Goal: Register for event/course

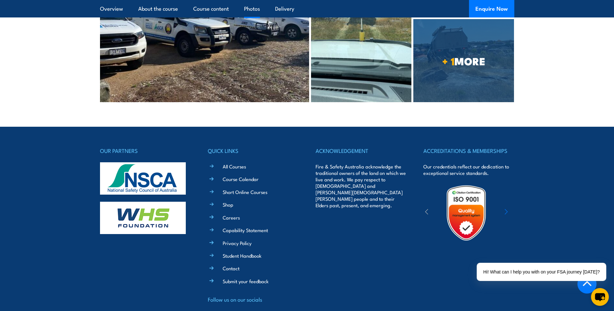
scroll to position [1391, 0]
click at [238, 175] on link "Course Calendar" at bounding box center [241, 178] width 36 height 7
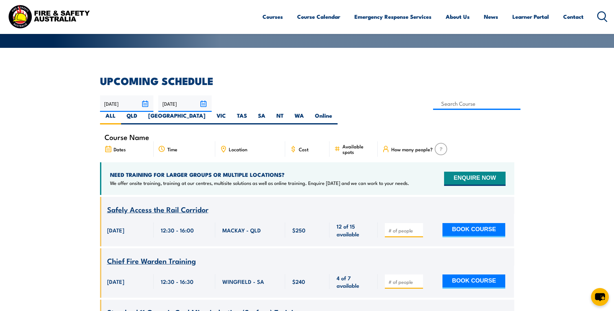
scroll to position [97, 0]
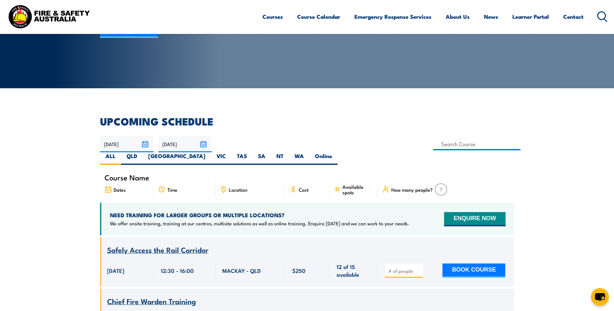
click at [148, 142] on input "[DATE]" at bounding box center [126, 144] width 53 height 17
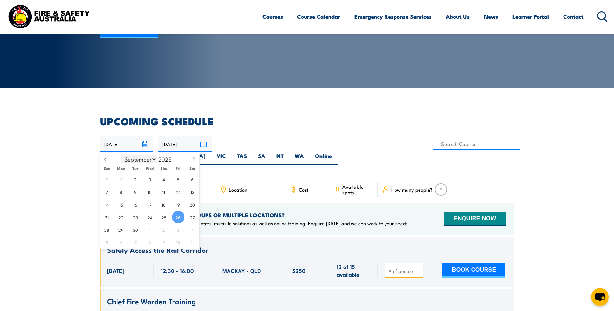
click at [152, 159] on select "January February March April May June July August September October November De…" at bounding box center [138, 159] width 35 height 8
select select "11"
click at [122, 155] on select "January February March April May June July August September October November De…" at bounding box center [138, 159] width 35 height 8
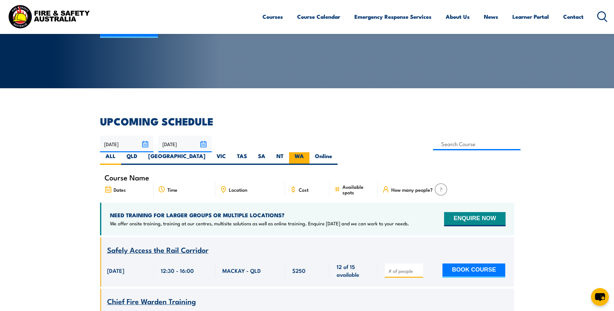
click at [309, 152] on label "WA" at bounding box center [299, 158] width 20 height 13
click at [308, 152] on input "WA" at bounding box center [306, 154] width 4 height 4
radio input "true"
click at [289, 152] on label "NT" at bounding box center [280, 158] width 18 height 13
click at [288, 152] on input "NT" at bounding box center [285, 154] width 4 height 4
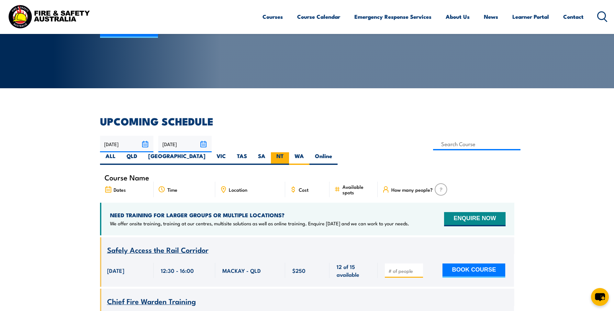
radio input "true"
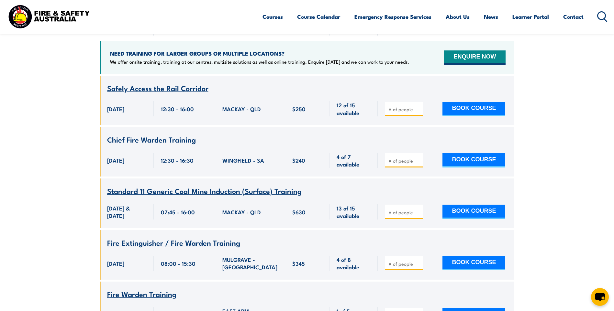
scroll to position [325, 0]
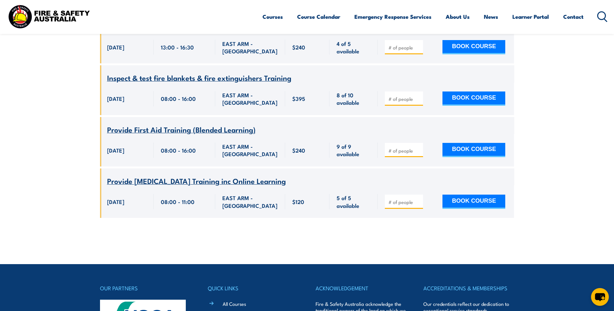
scroll to position [1767, 0]
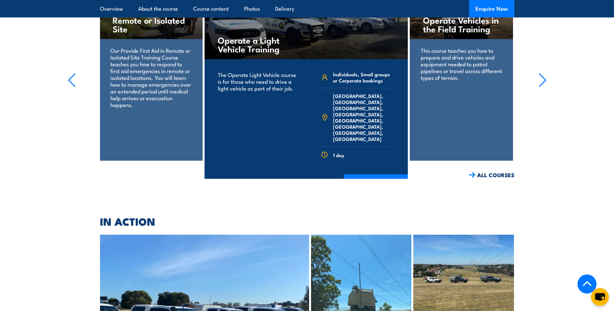
scroll to position [1035, 0]
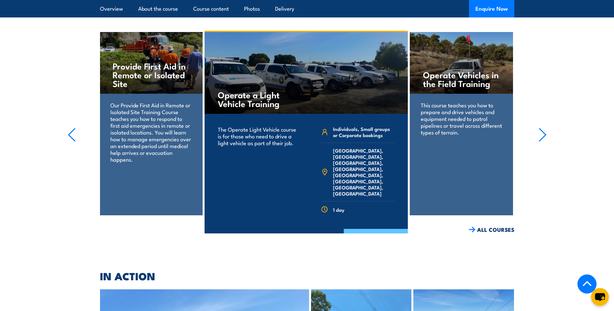
click at [381, 229] on link "COURSE DETAILS" at bounding box center [376, 237] width 64 height 17
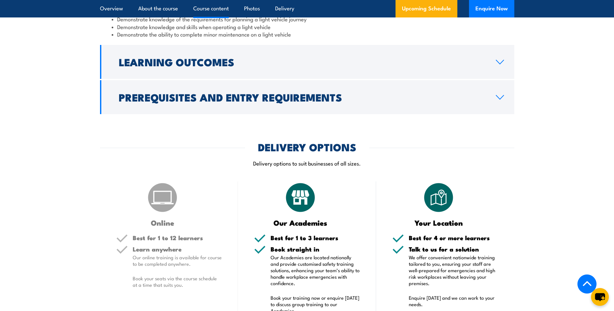
scroll to position [582, 0]
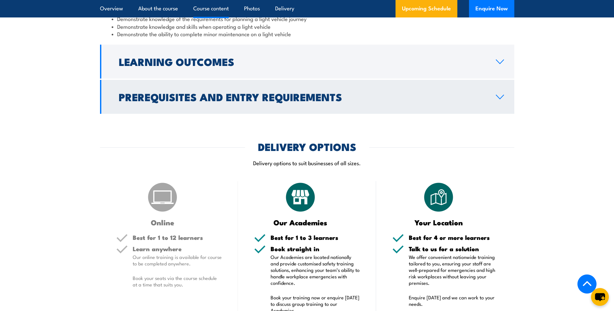
click at [375, 107] on link "Prerequisites and Entry Requirements" at bounding box center [307, 97] width 414 height 34
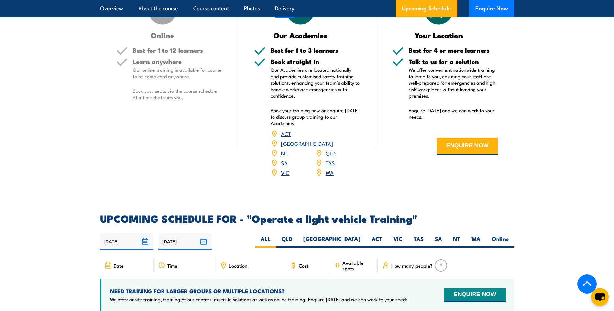
scroll to position [906, 0]
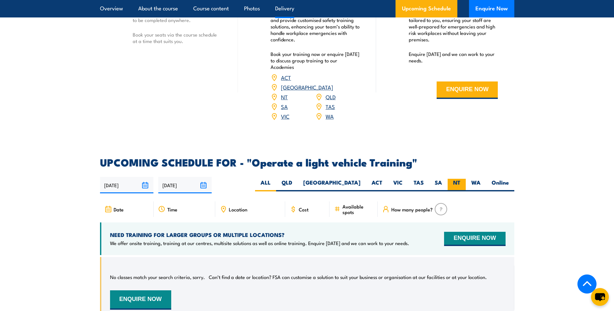
click at [448, 179] on label "NT" at bounding box center [457, 185] width 18 height 13
click at [460, 179] on input "NT" at bounding box center [462, 181] width 4 height 4
radio input "true"
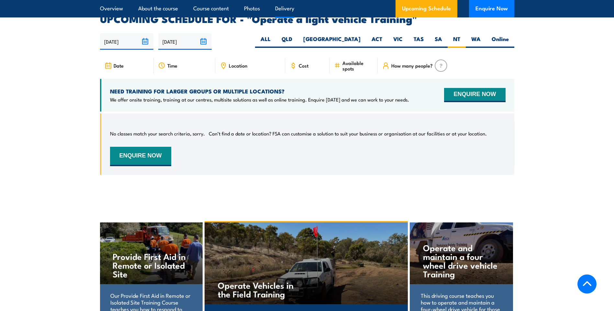
scroll to position [974, 0]
